Goal: Task Accomplishment & Management: Manage account settings

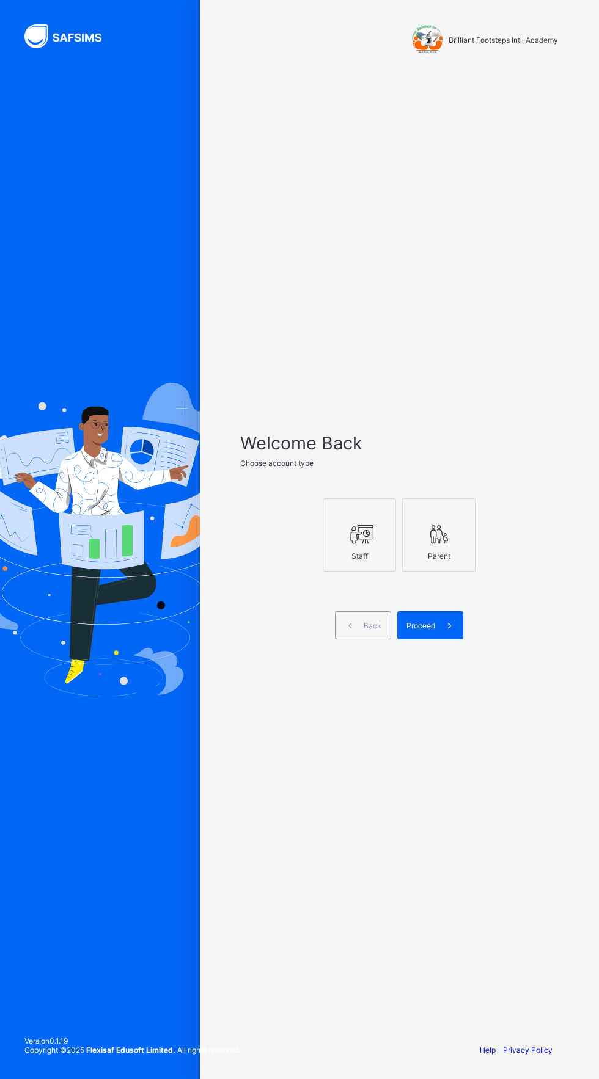
click at [367, 545] on icon at bounding box center [359, 535] width 26 height 22
click at [448, 632] on icon at bounding box center [449, 626] width 13 height 12
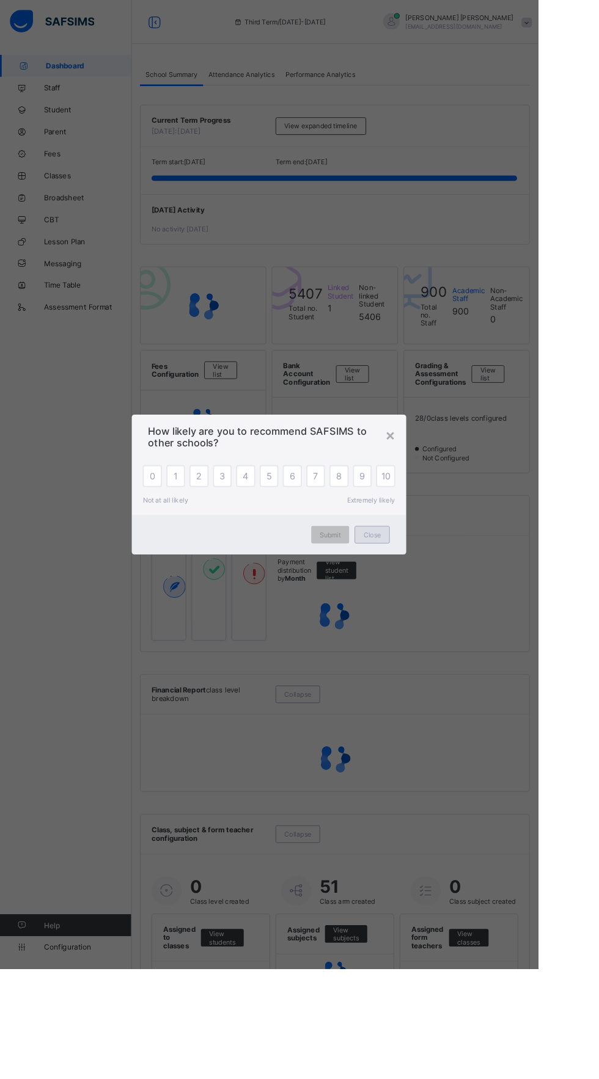
click at [434, 605] on div "Close" at bounding box center [414, 596] width 39 height 20
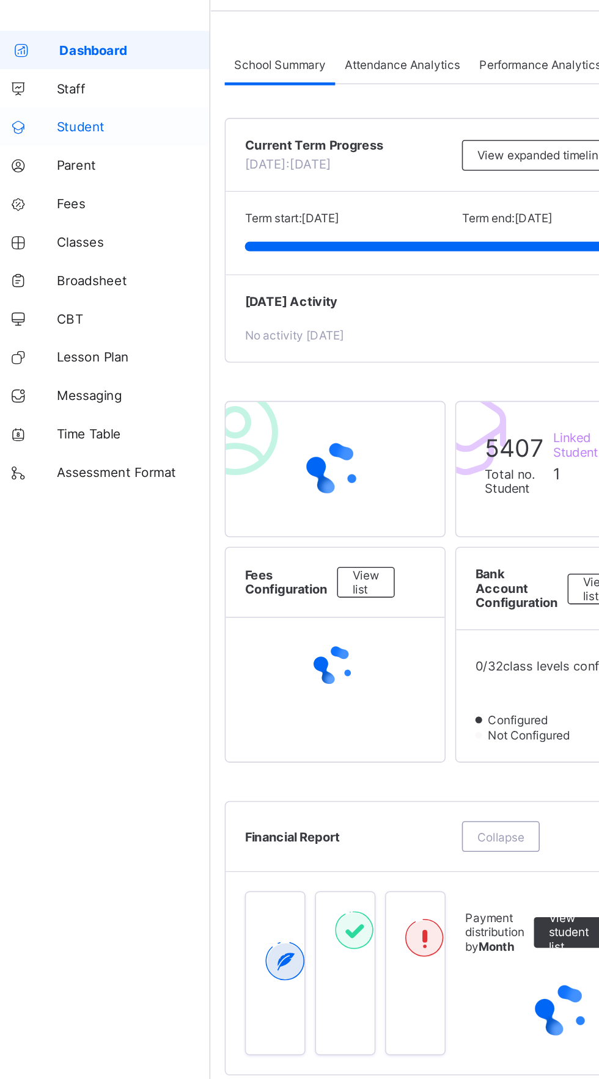
click at [69, 118] on span "Student" at bounding box center [98, 122] width 98 height 10
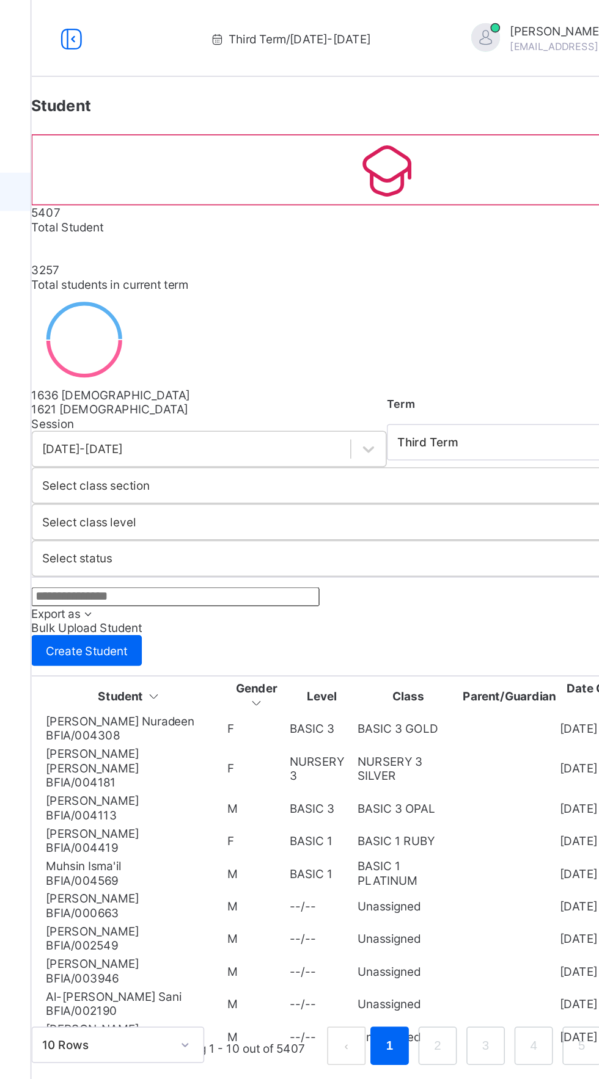
click at [247, 387] on div "Session [DATE]-[DATE] Term Third Term Select class section Select class level S…" at bounding box center [373, 471] width 452 height 413
click at [221, 386] on input "text" at bounding box center [238, 380] width 183 height 12
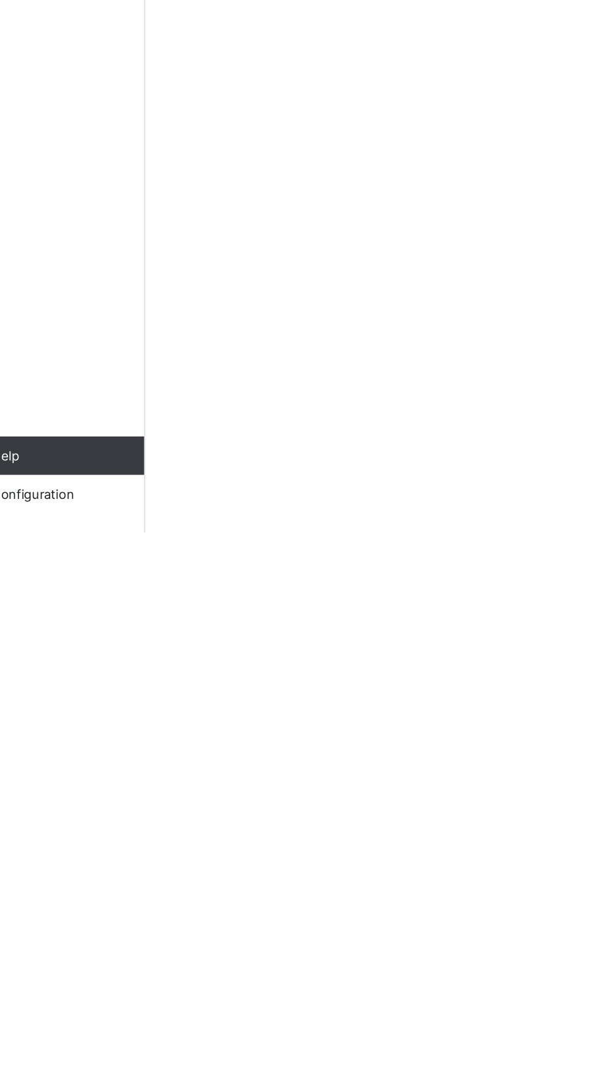
type input "*****"
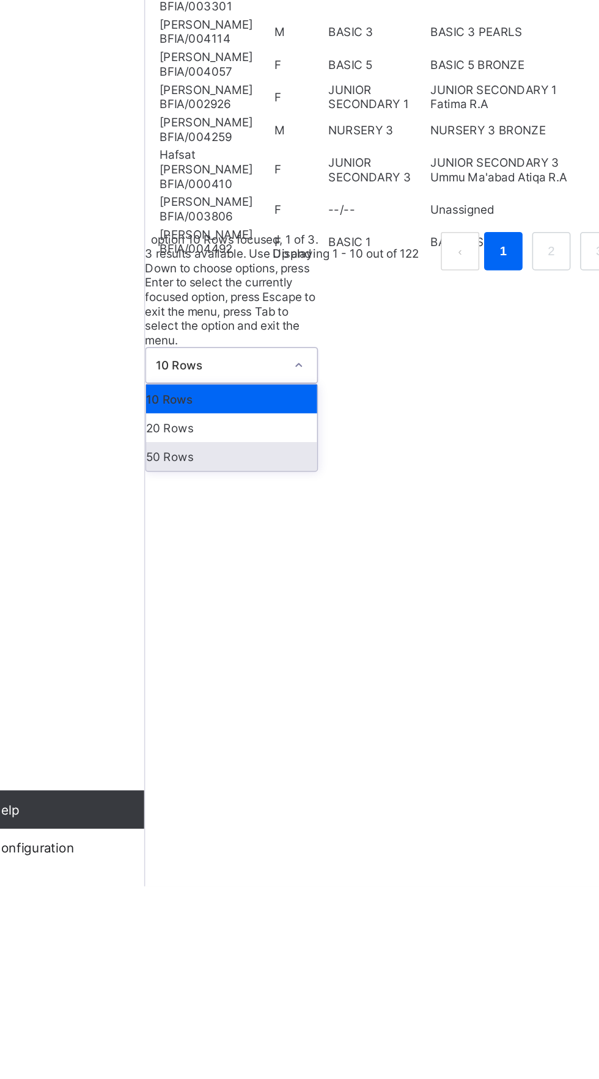
click at [236, 815] on div "50 Rows" at bounding box center [201, 806] width 109 height 18
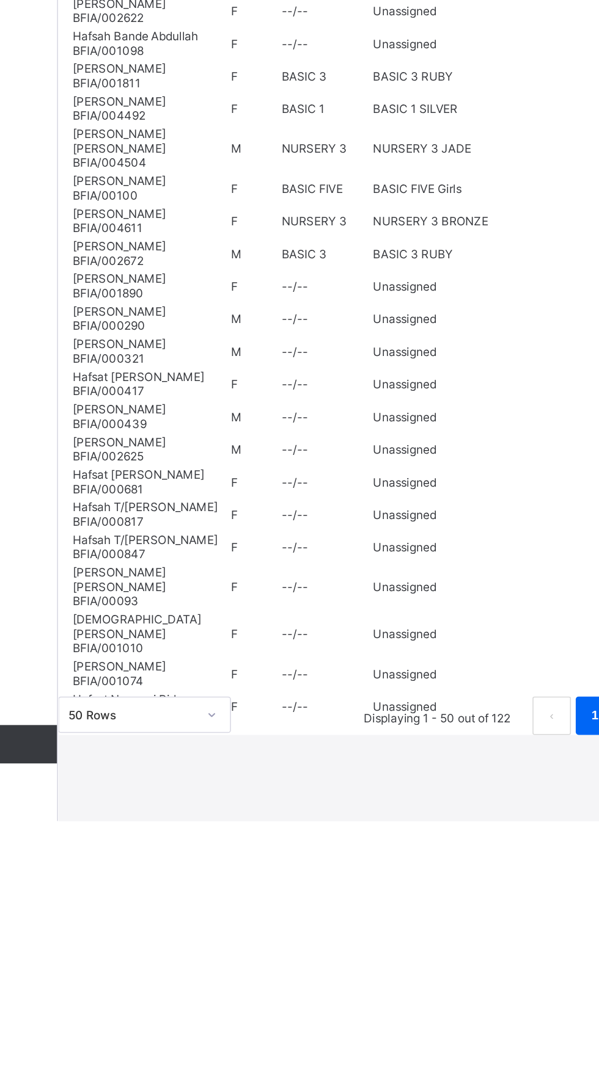
scroll to position [1590, 0]
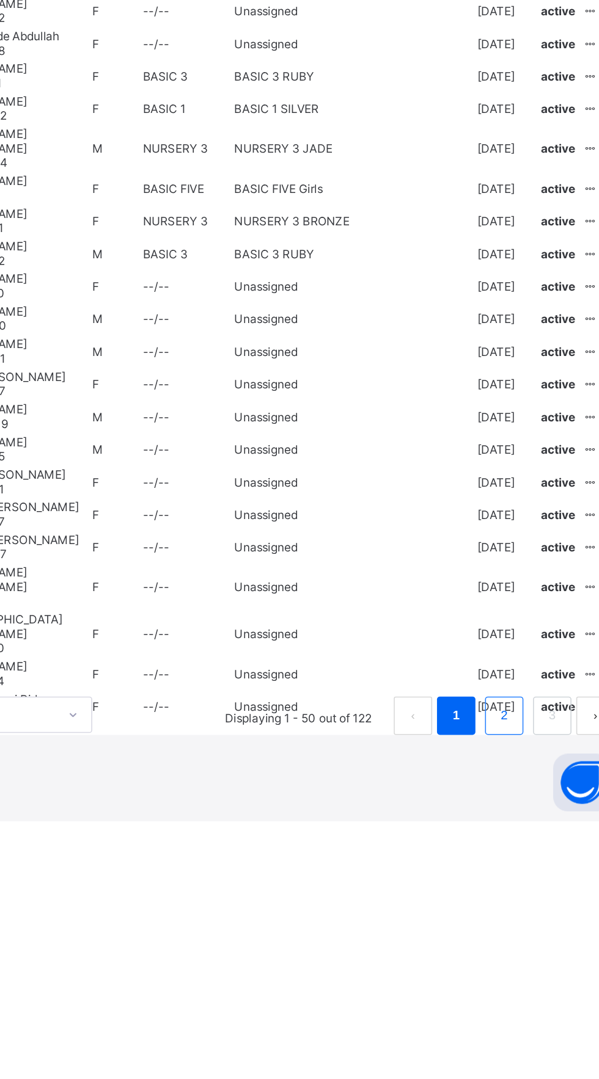
click at [513, 1020] on link "2" at bounding box center [519, 1012] width 12 height 16
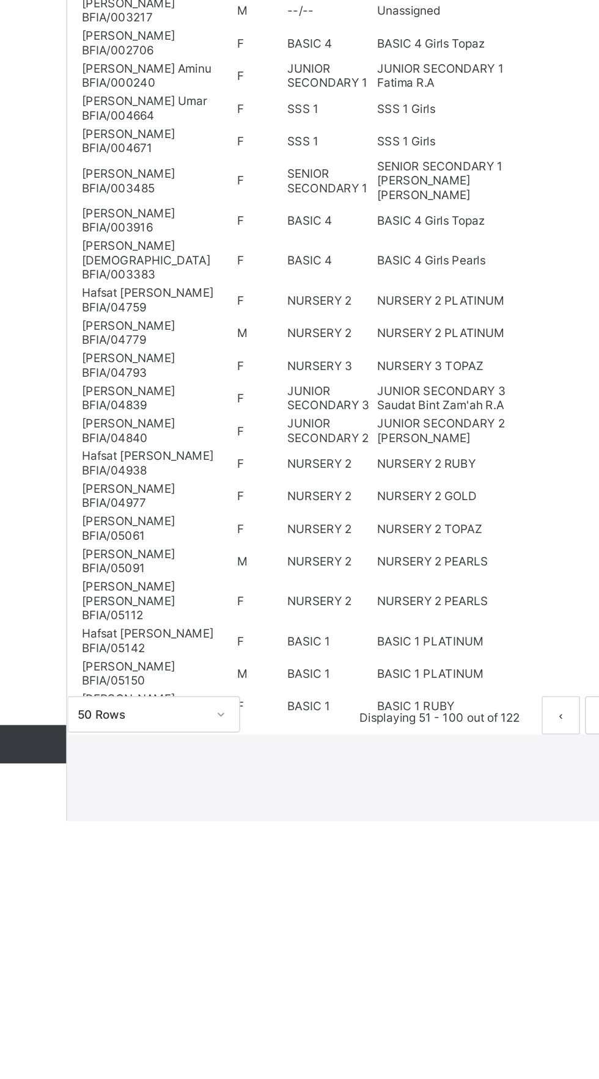
scroll to position [1436, 0]
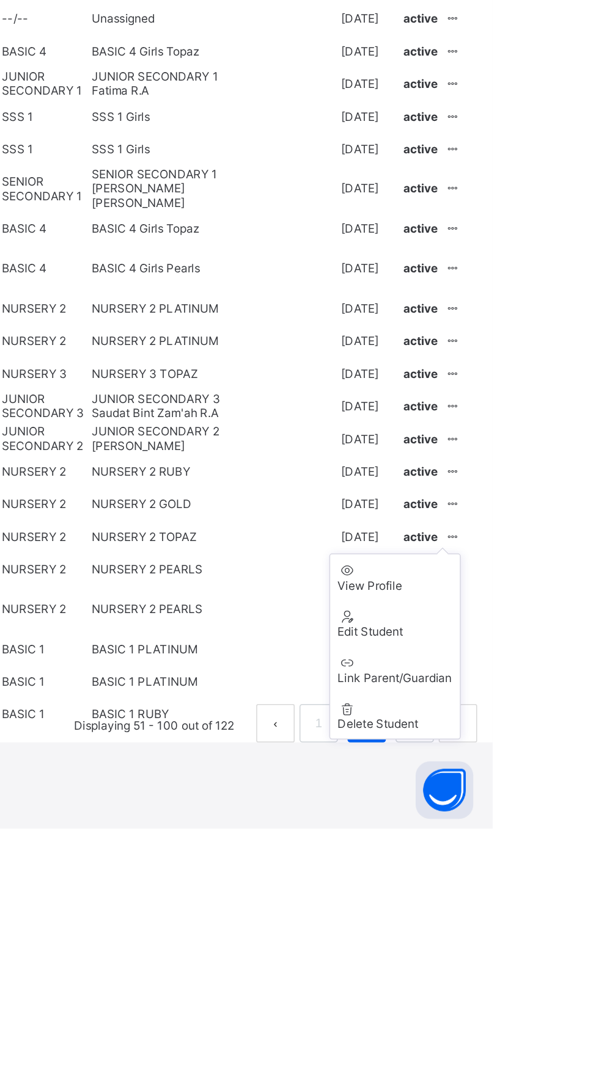
click at [578, 1023] on ul "View Profile Edit Student Link Parent/Guardian Delete Student" at bounding box center [537, 963] width 84 height 119
click at [573, 958] on div "Edit Student" at bounding box center [536, 953] width 73 height 9
select select "**"
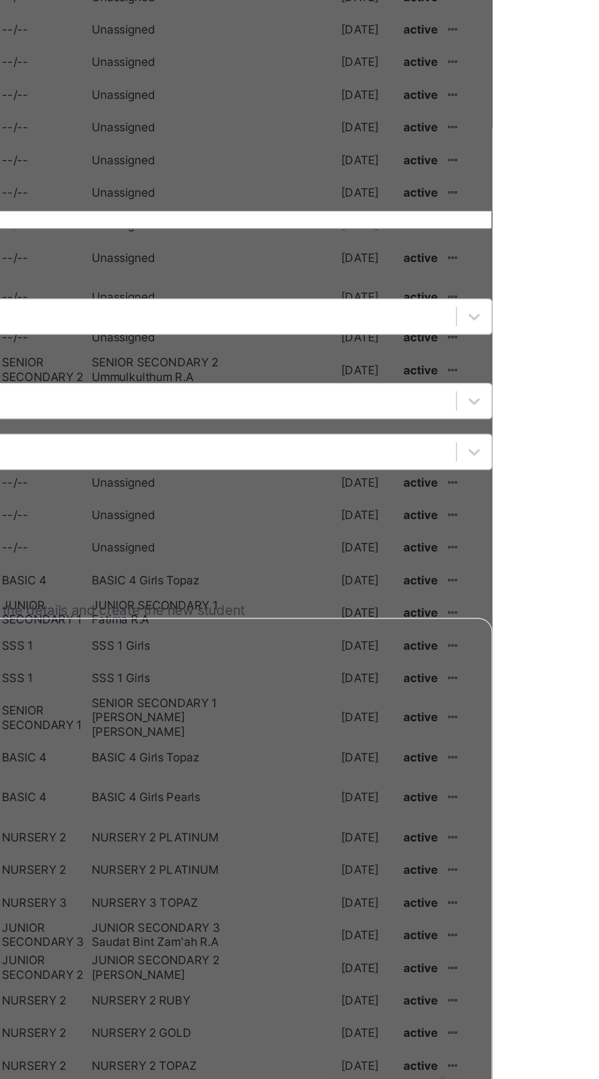
scroll to position [1509, 0]
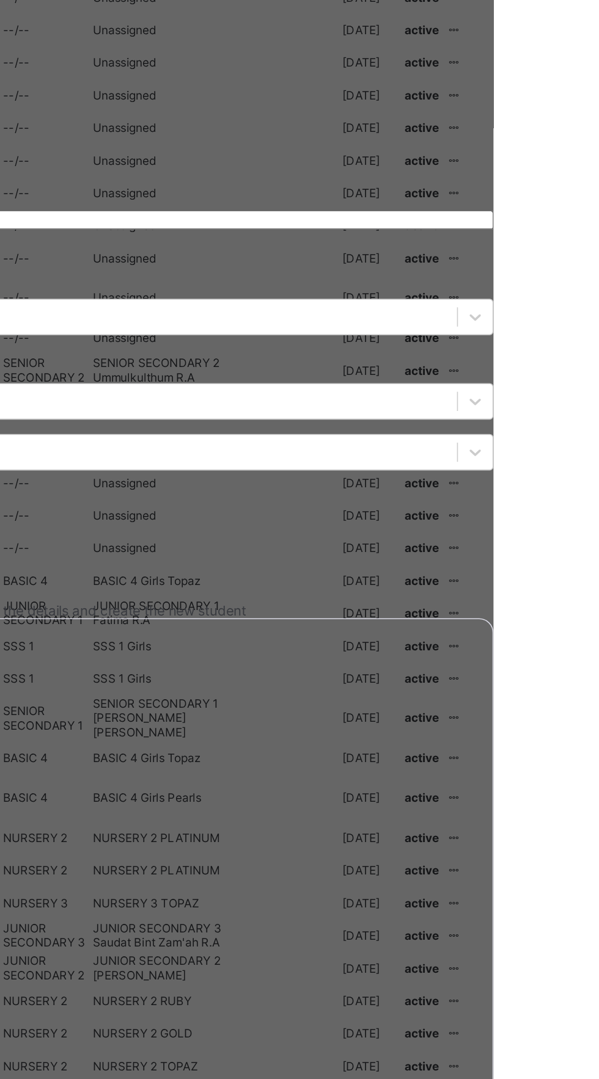
click at [16, 598] on span "Next" at bounding box center [8, 593] width 16 height 9
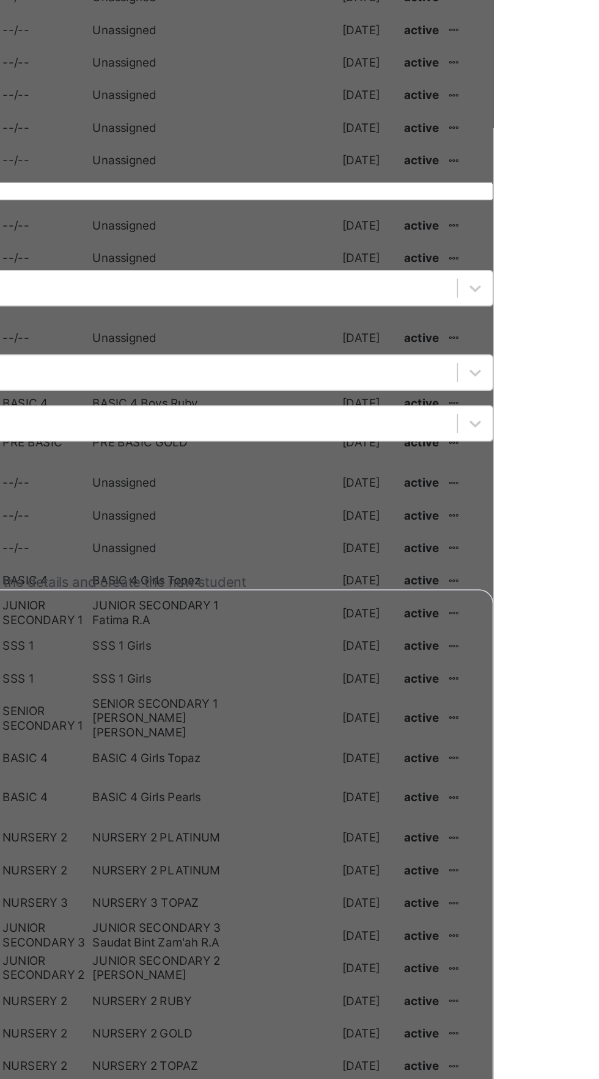
click at [20, 988] on span "Finish" at bounding box center [10, 992] width 20 height 9
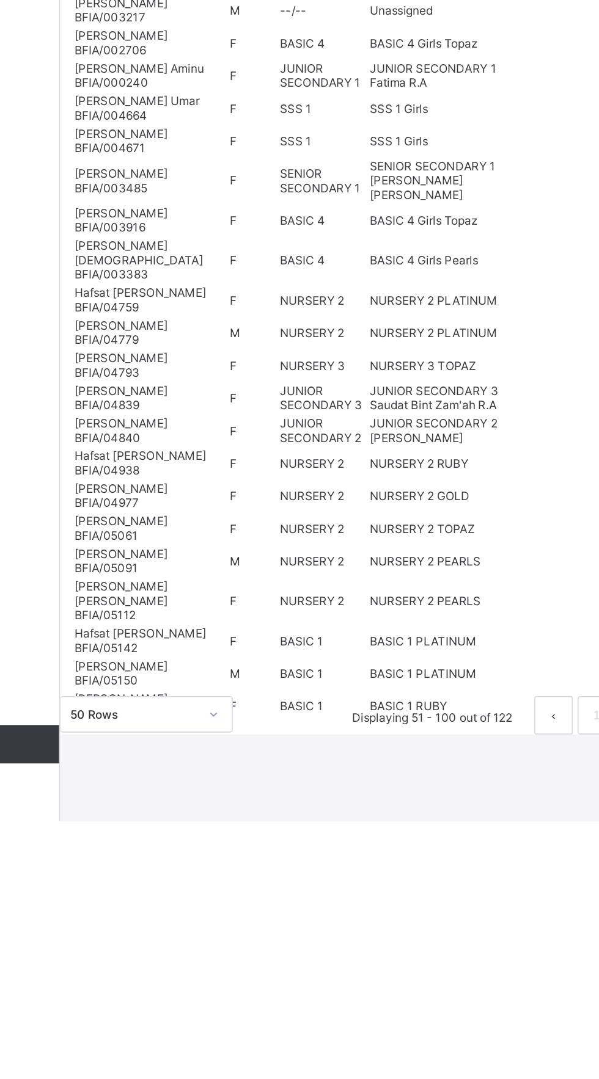
scroll to position [1389, 0]
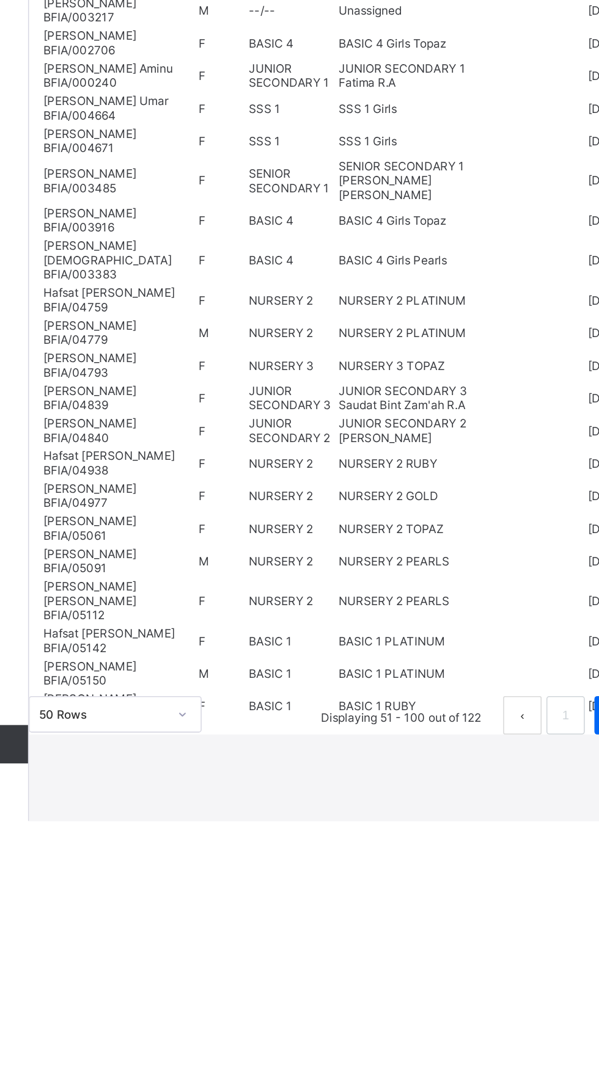
click at [231, 893] on span "[PERSON_NAME]" at bounding box center [204, 888] width 97 height 9
